Goal: Check status: Check status

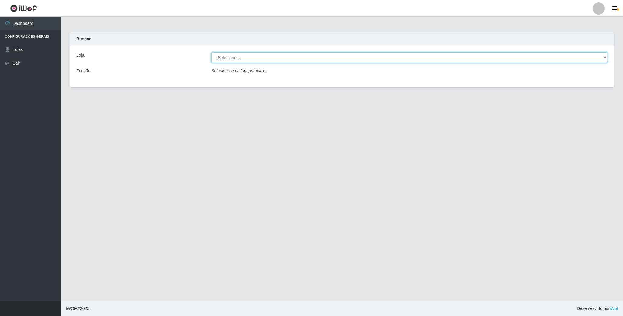
click at [289, 58] on select "[Selecione...] SuperFácil Atacado - Emaús" at bounding box center [409, 57] width 396 height 11
select select "407"
click at [211, 52] on select "[Selecione...] SuperFácil Atacado - Emaús" at bounding box center [409, 57] width 396 height 11
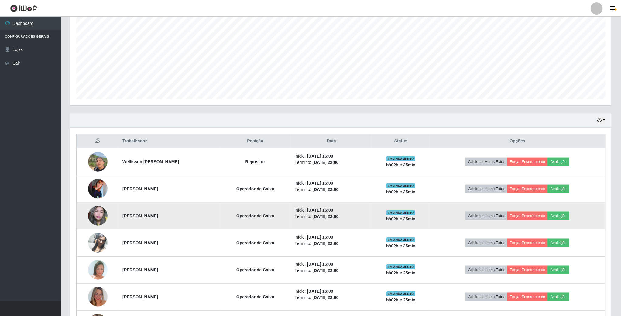
scroll to position [89, 0]
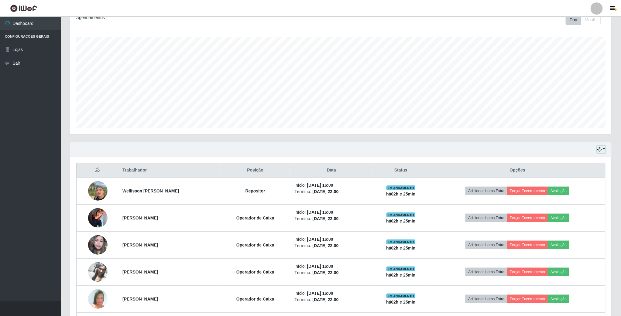
click at [599, 148] on button "button" at bounding box center [601, 149] width 9 height 7
click at [568, 175] on button "1 dia" at bounding box center [581, 173] width 48 height 13
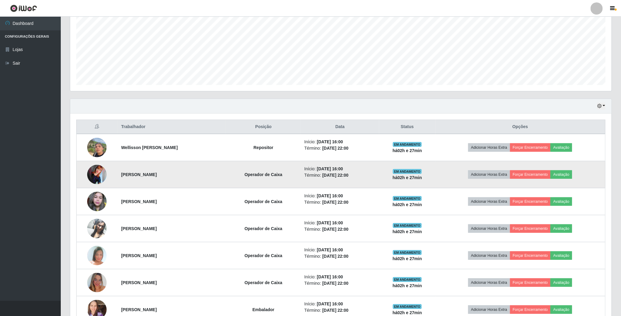
scroll to position [87, 0]
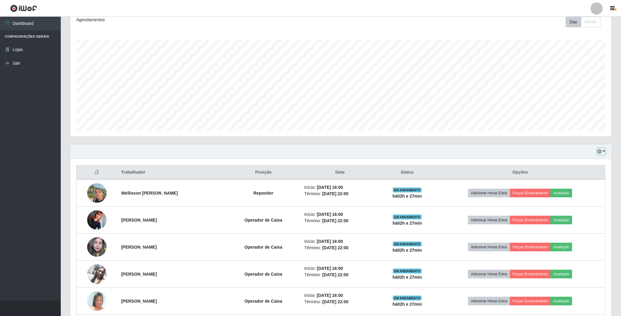
click at [602, 152] on icon "button" at bounding box center [600, 152] width 4 height 4
click at [574, 192] on button "3 dias" at bounding box center [581, 188] width 48 height 13
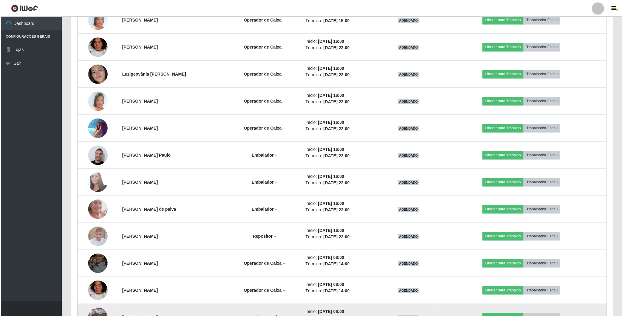
scroll to position [631, 0]
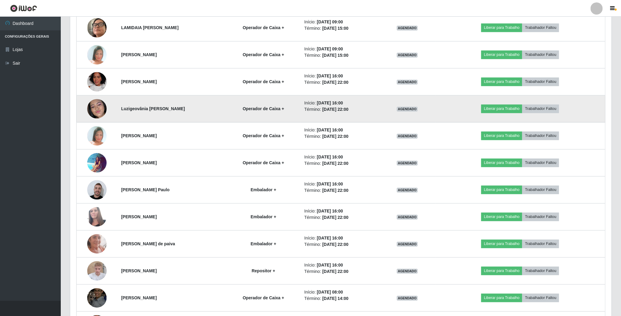
click at [92, 109] on img at bounding box center [96, 109] width 19 height 42
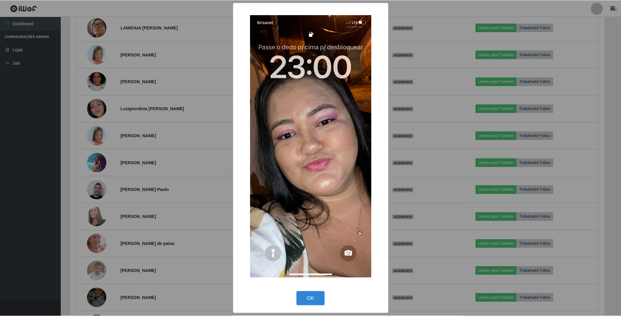
scroll to position [127, 536]
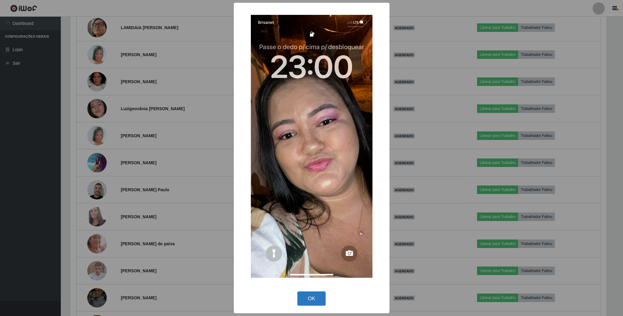
click at [312, 298] on button "OK" at bounding box center [311, 299] width 28 height 14
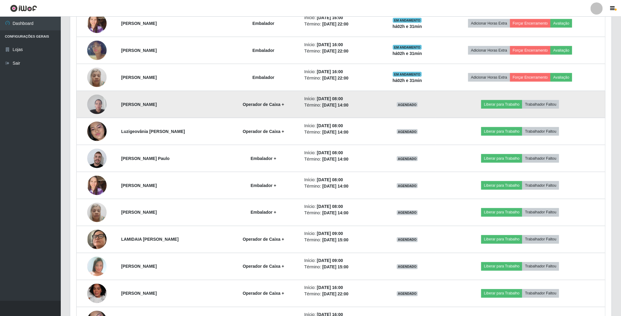
scroll to position [403, 0]
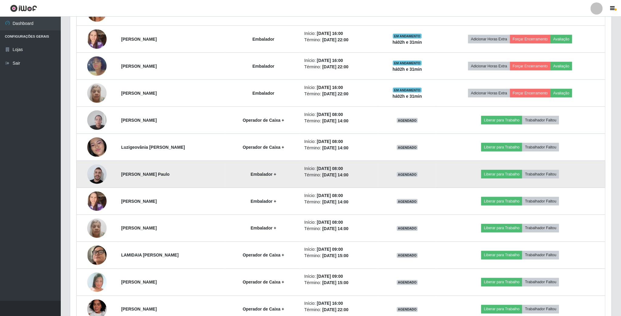
click at [99, 178] on img at bounding box center [96, 175] width 19 height 22
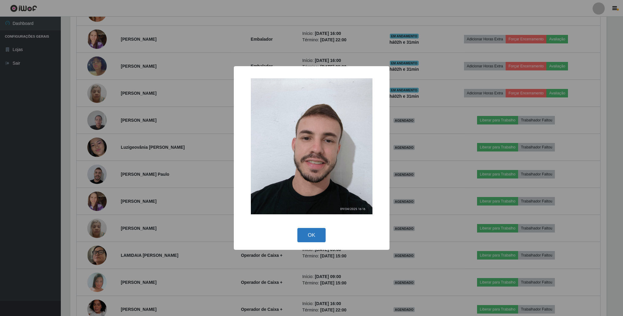
click at [314, 233] on button "OK" at bounding box center [311, 235] width 28 height 14
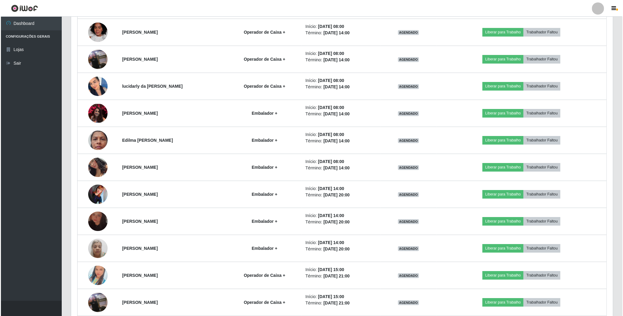
scroll to position [1041, 0]
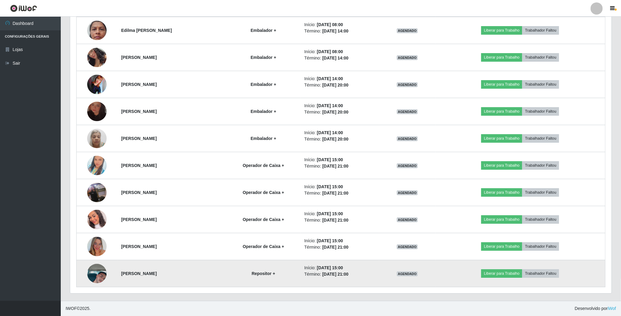
click at [98, 276] on img at bounding box center [96, 274] width 19 height 35
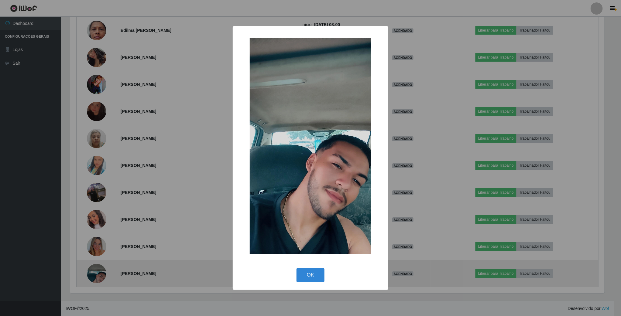
scroll to position [127, 536]
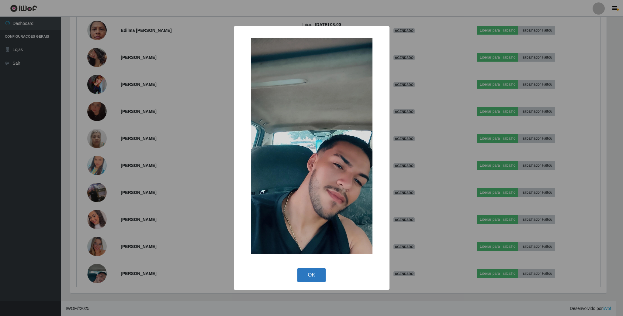
drag, startPoint x: 315, startPoint y: 277, endPoint x: 210, endPoint y: 264, distance: 105.6
click at [314, 277] on button "OK" at bounding box center [311, 275] width 28 height 14
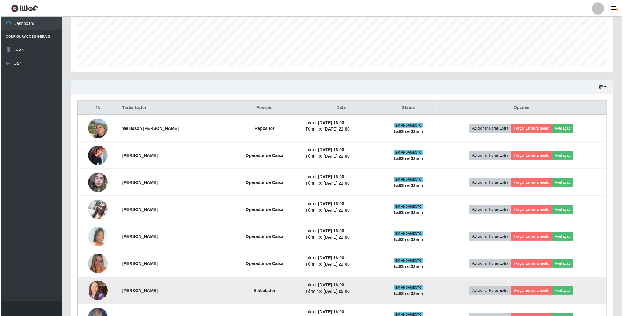
scroll to position [228, 0]
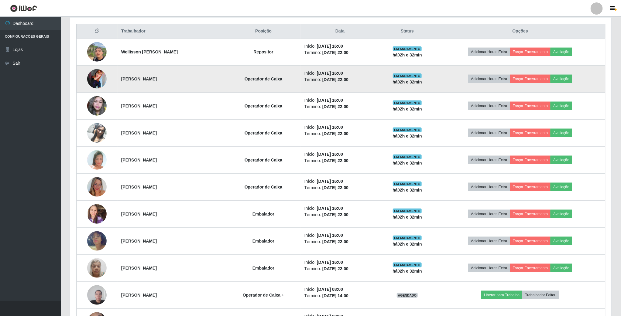
click at [99, 84] on img at bounding box center [96, 78] width 19 height 19
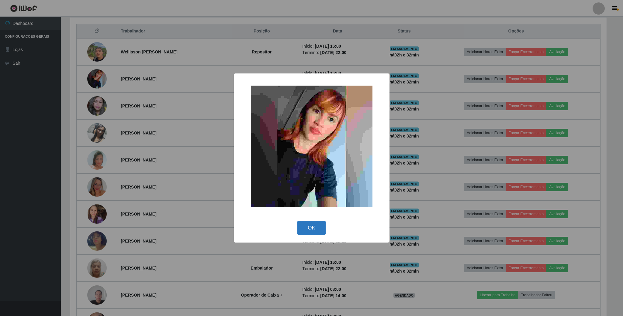
click at [316, 229] on button "OK" at bounding box center [311, 228] width 28 height 14
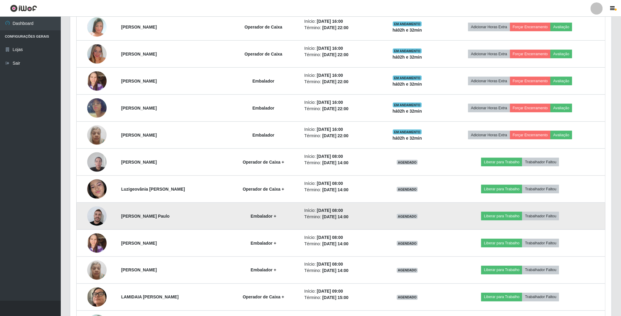
scroll to position [365, 0]
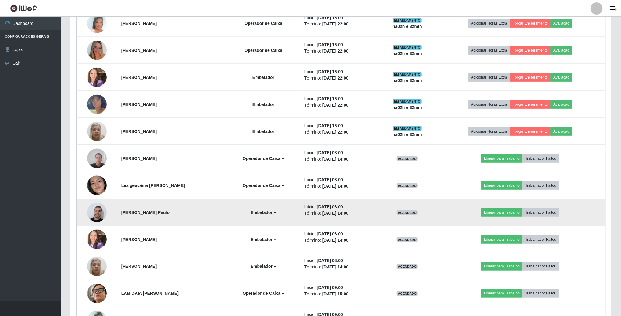
click at [98, 216] on img at bounding box center [96, 213] width 19 height 22
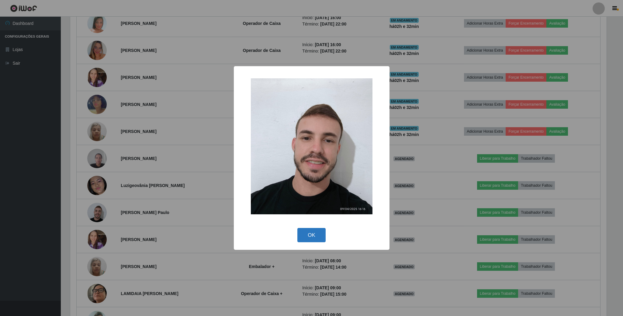
click at [316, 236] on button "OK" at bounding box center [311, 235] width 28 height 14
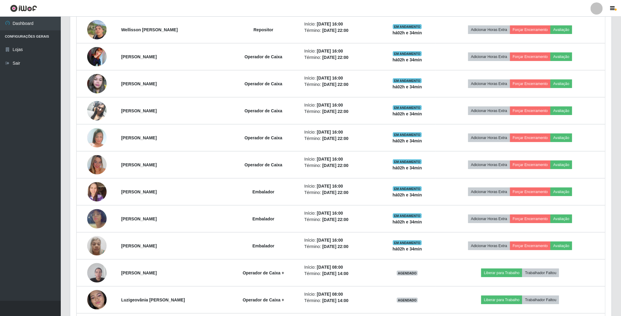
scroll to position [239, 0]
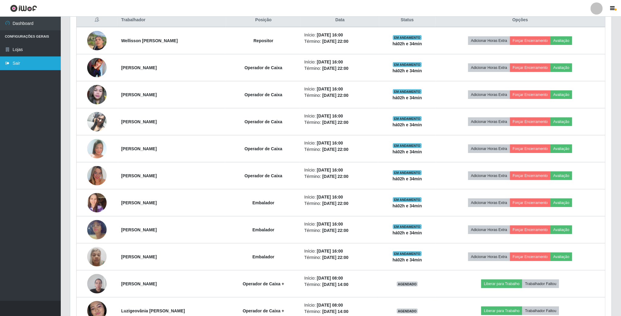
click at [24, 66] on link "Sair" at bounding box center [30, 64] width 61 height 14
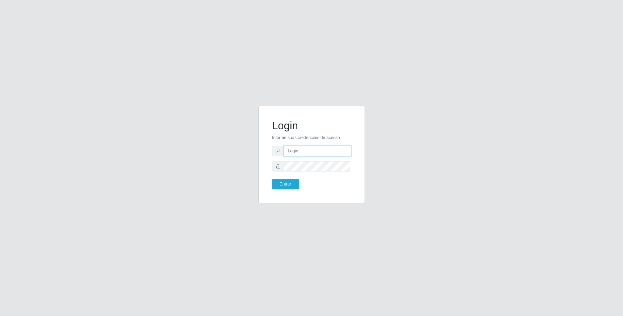
type input "[EMAIL_ADDRESS][DOMAIN_NAME]"
click at [290, 184] on button "Entrar" at bounding box center [285, 184] width 27 height 11
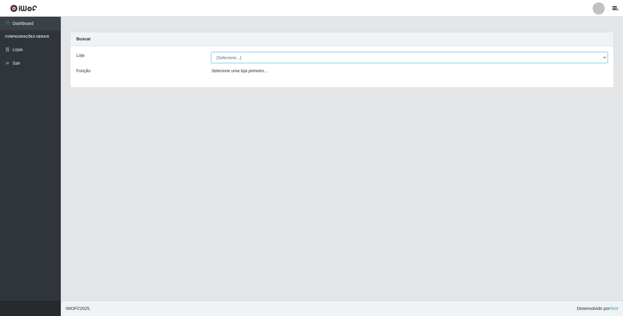
click at [267, 60] on select "[Selecione...] SuperFácil Atacado - Emaús" at bounding box center [409, 57] width 396 height 11
select select "407"
click at [211, 52] on select "[Selecione...] SuperFácil Atacado - Emaús" at bounding box center [409, 57] width 396 height 11
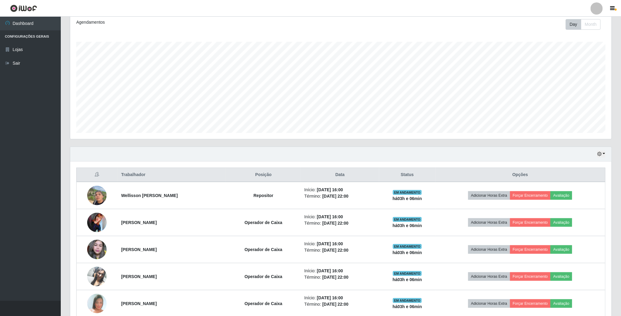
scroll to position [84, 0]
click at [596, 154] on div "Hoje 1 dia 3 dias 1 Semana Não encerrados" at bounding box center [341, 154] width 542 height 15
click at [600, 156] on icon "button" at bounding box center [600, 154] width 4 height 4
click at [581, 178] on button "1 dia" at bounding box center [581, 178] width 48 height 13
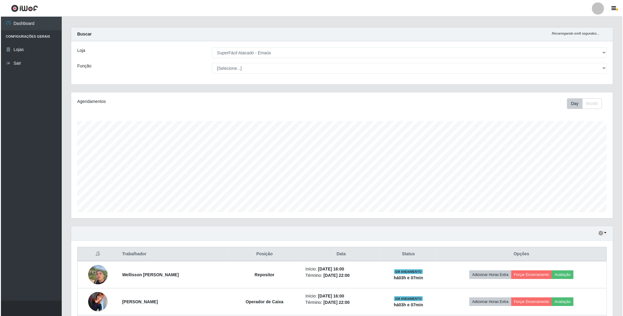
scroll to position [0, 0]
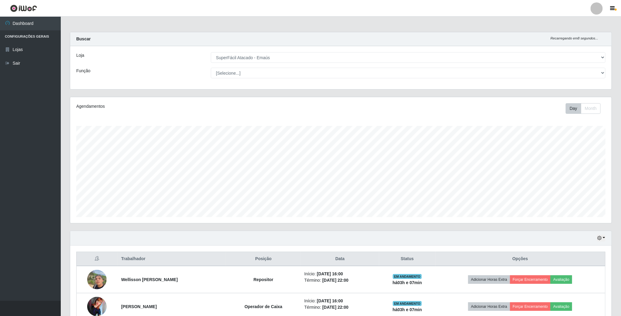
click at [606, 242] on div "Hoje 1 dia 3 dias 1 Semana Não encerrados" at bounding box center [341, 238] width 542 height 15
click at [602, 240] on icon "button" at bounding box center [600, 238] width 4 height 4
click at [585, 252] on button "Hoje" at bounding box center [581, 249] width 48 height 13
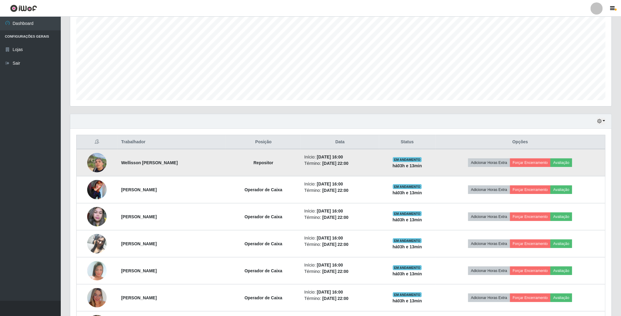
scroll to position [137, 0]
